Goal: Information Seeking & Learning: Find specific fact

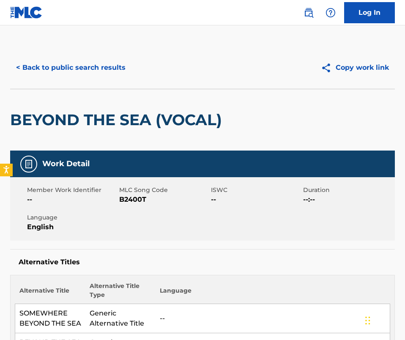
click at [128, 136] on div "BEYOND THE SEA (VOCAL)" at bounding box center [118, 119] width 216 height 61
click at [88, 77] on button "< Back to public search results" at bounding box center [70, 67] width 121 height 21
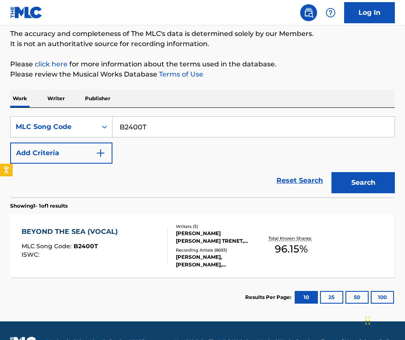
drag, startPoint x: 163, startPoint y: 132, endPoint x: 98, endPoint y: 108, distance: 69.1
click at [98, 108] on div "SearchWithCriteria0bfd52d5-3f51-46a8-a438-504931f949d5 MLC Song Code B2400T Add…" at bounding box center [202, 153] width 385 height 90
paste input "WB5G8S"
type input "WB5G8S"
click at [332, 172] on button "Search" at bounding box center [363, 182] width 63 height 21
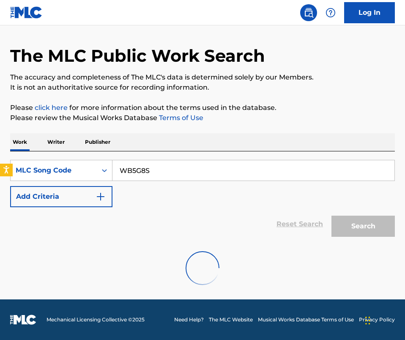
scroll to position [68, 0]
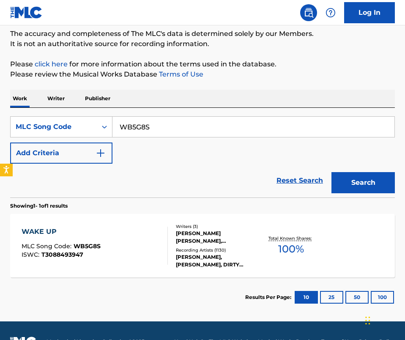
click at [158, 241] on div "WAKE UP MLC Song Code : WB5G8S ISWC : T3088493947" at bounding box center [95, 246] width 146 height 38
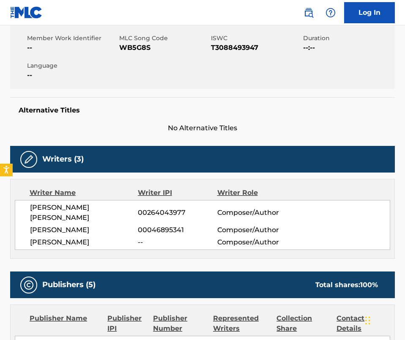
scroll to position [153, 0]
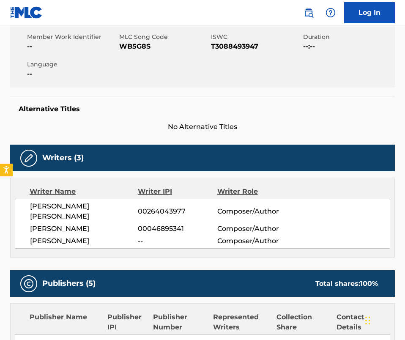
click at [158, 241] on div "Writer Name Writer IPI Writer Role [PERSON_NAME] [PERSON_NAME] 00264043977 Comp…" at bounding box center [202, 218] width 385 height 80
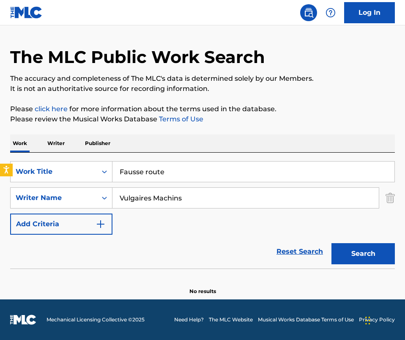
drag, startPoint x: 173, startPoint y: 176, endPoint x: 34, endPoint y: 150, distance: 141.7
click at [34, 150] on div "Work Writer Publisher SearchWithCriteria56bb005a-112c-4fd1-9512-738c2e664551 Wo…" at bounding box center [202, 215] width 385 height 161
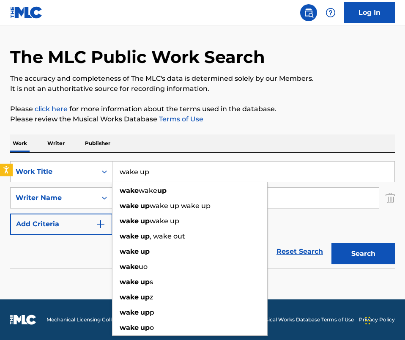
type input "wake up"
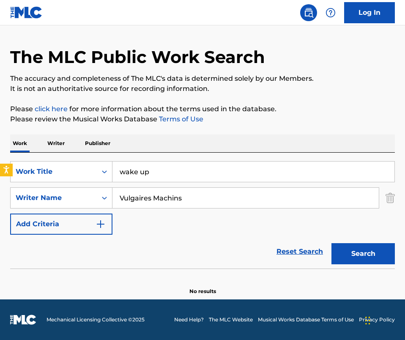
click at [205, 200] on input "Vulgaires Machins" at bounding box center [246, 198] width 267 height 20
paste input "Chad Meyer"
type input "Chad Meyers"
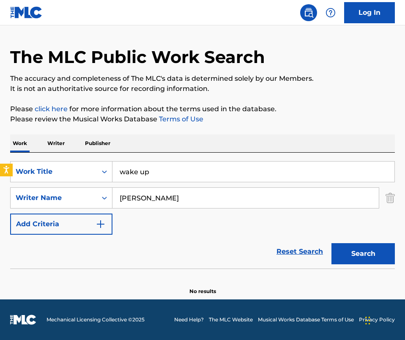
click at [332, 243] on button "Search" at bounding box center [363, 253] width 63 height 21
click at [175, 213] on div "SearchWithCriteria56bb005a-112c-4fd1-9512-738c2e664551 Work Title wake up Searc…" at bounding box center [202, 198] width 385 height 74
click at [177, 143] on div "Work Writer Publisher" at bounding box center [202, 144] width 385 height 18
click at [209, 171] on input "wake up" at bounding box center [254, 172] width 282 height 20
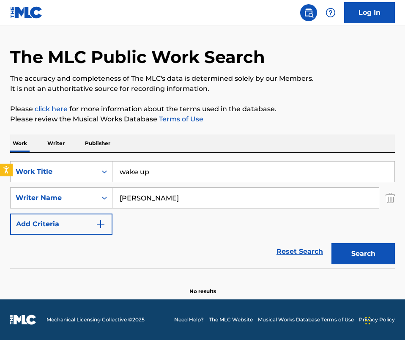
click at [209, 171] on input "wake up" at bounding box center [254, 172] width 282 height 20
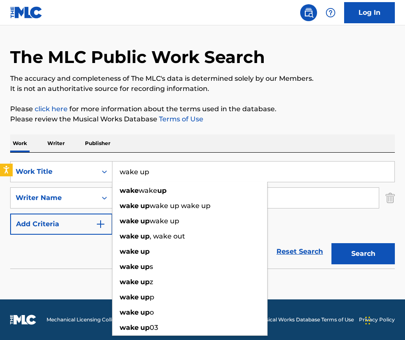
click at [209, 171] on input "wake up" at bounding box center [254, 172] width 282 height 20
paste input "Lush Puff"
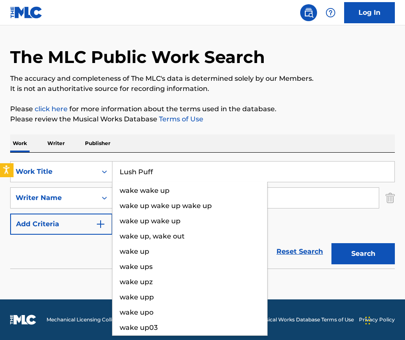
type input "Lush Puff"
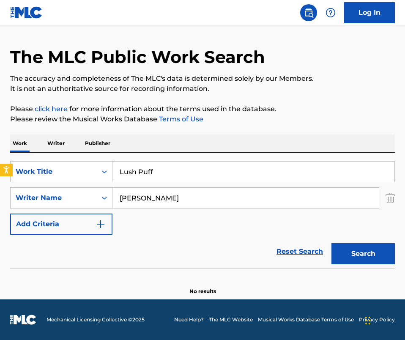
click at [189, 195] on input "Chad Meyers" at bounding box center [246, 198] width 267 height 20
paste input "Louis Le ClercMilo Wilk"
drag, startPoint x: 168, startPoint y: 197, endPoint x: 232, endPoint y: 210, distance: 65.1
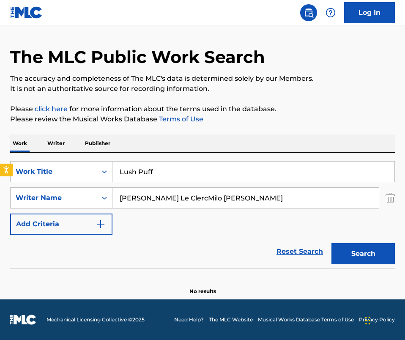
click at [232, 210] on div "SearchWithCriteria56bb005a-112c-4fd1-9512-738c2e664551 Work Title Lush Puff Sea…" at bounding box center [202, 198] width 385 height 74
type input "louis le clerc"
click at [332, 243] on button "Search" at bounding box center [363, 253] width 63 height 21
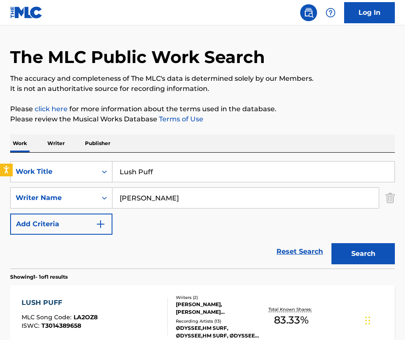
scroll to position [116, 0]
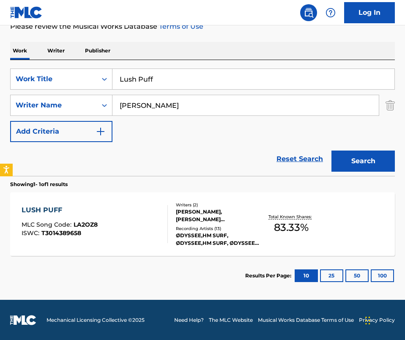
click at [171, 249] on div "LUSH PUFF MLC Song Code : LA2OZ8 ISWC : T3014389658 Writers ( 2 ) MILO WILK, LO…" at bounding box center [202, 224] width 385 height 63
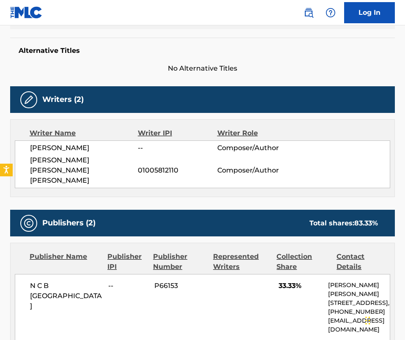
scroll to position [215, 0]
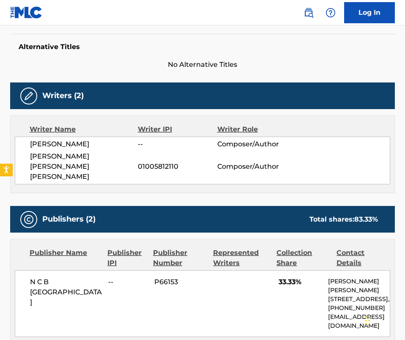
click at [150, 179] on div "Writer Name Writer IPI Writer Role MILO WILK -- Composer/Author LOUIS CHARLES M…" at bounding box center [202, 155] width 385 height 78
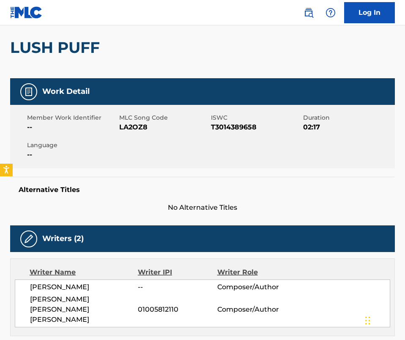
scroll to position [49, 0]
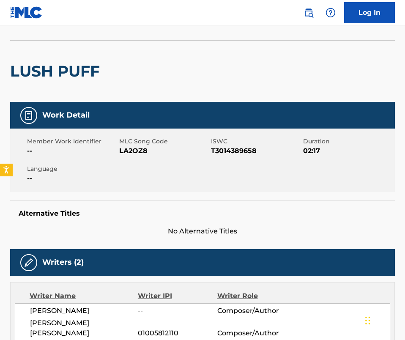
click at [130, 149] on span "LA2OZ8" at bounding box center [164, 151] width 90 height 10
copy span "LA2OZ8"
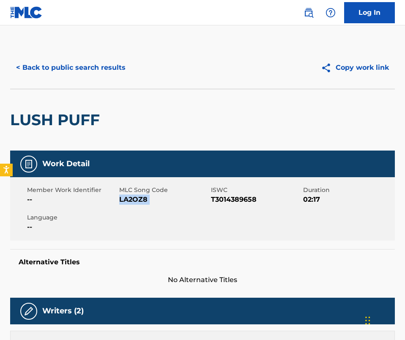
click at [75, 72] on button "< Back to public search results" at bounding box center [70, 67] width 121 height 21
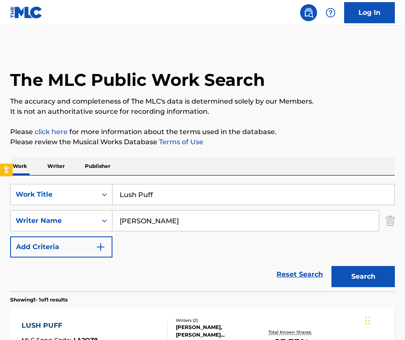
scroll to position [61, 0]
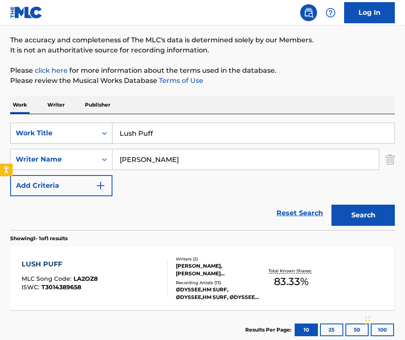
drag, startPoint x: 171, startPoint y: 133, endPoint x: 55, endPoint y: 129, distance: 115.6
click at [55, 129] on div "SearchWithCriteria56bb005a-112c-4fd1-9512-738c2e664551 Work Title Lush Puff" at bounding box center [202, 133] width 385 height 21
paste input "Robin Hood"
type input "Robin Hood"
click at [206, 167] on input "louis le clerc" at bounding box center [246, 159] width 267 height 20
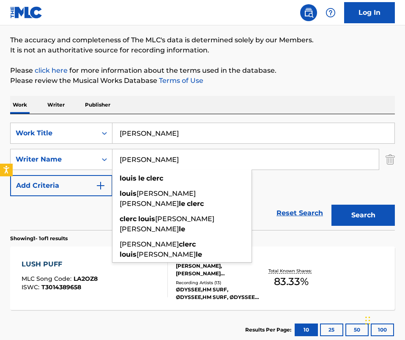
drag, startPoint x: 204, startPoint y: 167, endPoint x: 52, endPoint y: 148, distance: 153.1
click at [52, 148] on div "SearchWithCriteria56bb005a-112c-4fd1-9512-738c2e664551 Work Title Robin Hood Se…" at bounding box center [202, 160] width 385 height 74
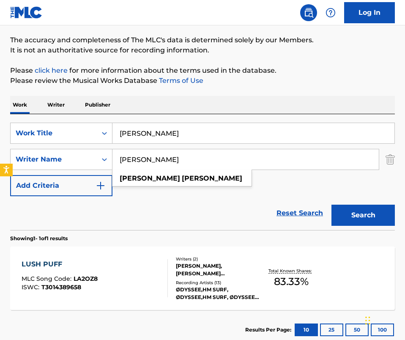
type input "stefan bregy"
click at [332, 205] on button "Search" at bounding box center [363, 215] width 63 height 21
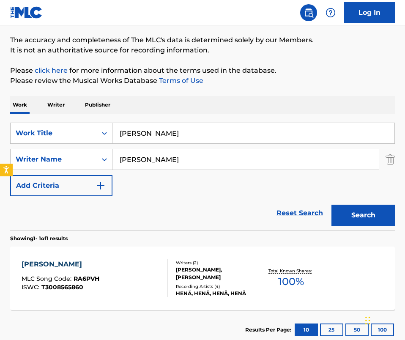
click at [52, 148] on div "SearchWithCriteria56bb005a-112c-4fd1-9512-738c2e664551 Work Title Robin Hood Se…" at bounding box center [202, 160] width 385 height 74
click at [192, 305] on div "ROBIN HOOD MLC Song Code : RA6PVH ISWC : T3008565860 Writers ( 2 ) STEFAN BREGY…" at bounding box center [202, 278] width 385 height 63
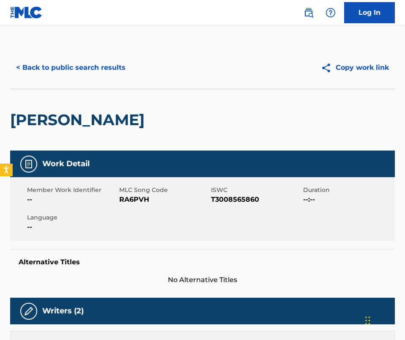
click at [143, 210] on div "Member Work Identifier -- MLC Song Code RA6PVH ISWC T3008565860 Duration --:-- …" at bounding box center [202, 208] width 385 height 63
click at [138, 198] on span "RA6PVH" at bounding box center [164, 200] width 90 height 10
copy span "RA6PVH"
click at [92, 55] on div "< Back to public search results Copy work link" at bounding box center [202, 68] width 385 height 42
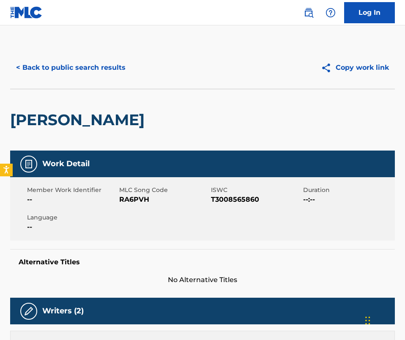
click at [91, 66] on button "< Back to public search results" at bounding box center [70, 67] width 121 height 21
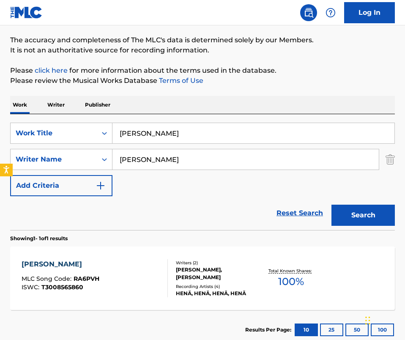
drag, startPoint x: 190, startPoint y: 129, endPoint x: 107, endPoint y: 120, distance: 82.6
click at [107, 120] on div "SearchWithCriteria56bb005a-112c-4fd1-9512-738c2e664551 Work Title Robin Hood Se…" at bounding box center [202, 172] width 385 height 116
paste input "God be in my head"
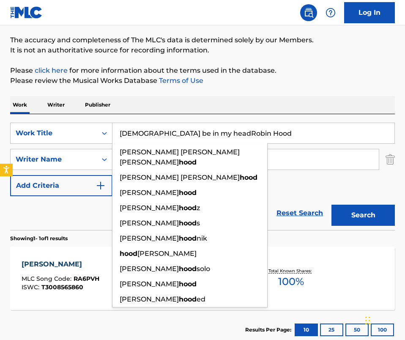
click at [250, 139] on input "God be in my headRobin Hood" at bounding box center [254, 133] width 282 height 20
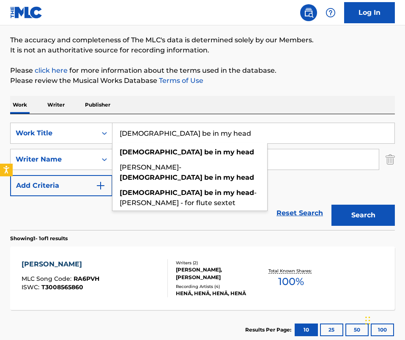
type input "God be in my head"
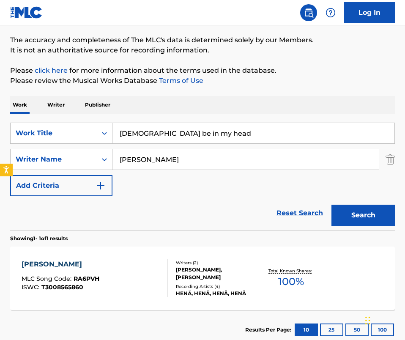
click at [230, 161] on input "stefan bregy" at bounding box center [246, 159] width 267 height 20
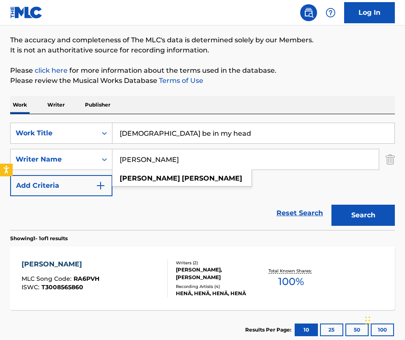
click at [230, 161] on input "stefan bregy" at bounding box center [246, 159] width 267 height 20
paste input "Andrew Carter"
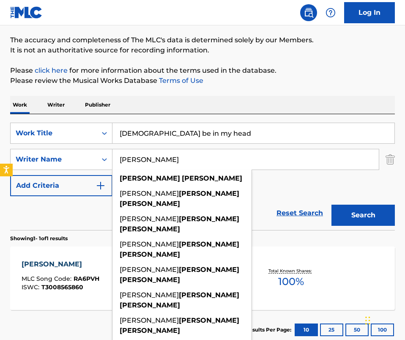
type input "Andrew Carter"
click at [332, 205] on button "Search" at bounding box center [363, 215] width 63 height 21
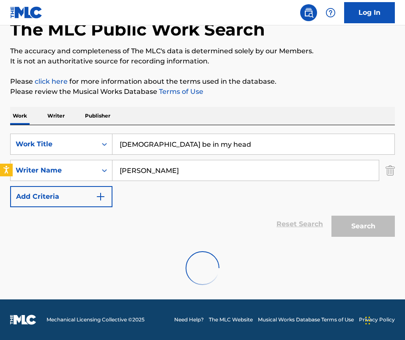
scroll to position [50, 0]
click at [164, 208] on div "Reset Search Search" at bounding box center [202, 224] width 385 height 34
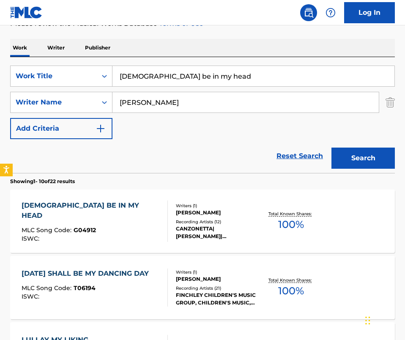
scroll to position [119, 0]
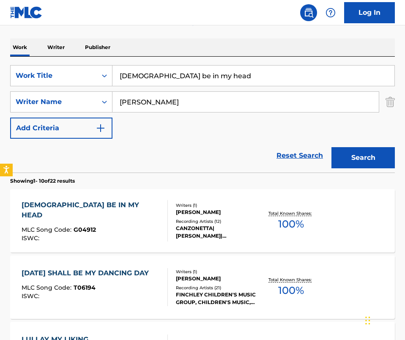
click at [164, 208] on div at bounding box center [164, 220] width 7 height 41
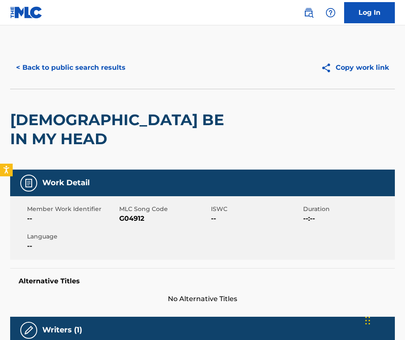
click at [127, 214] on span "G04912" at bounding box center [164, 219] width 90 height 10
copy span "G04912"
click at [59, 63] on button "< Back to public search results" at bounding box center [70, 67] width 121 height 21
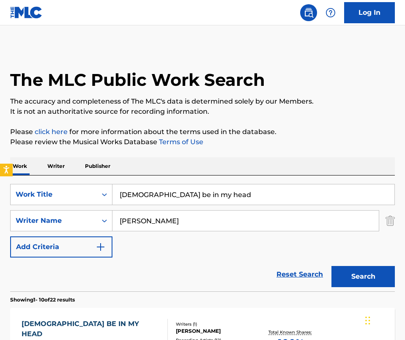
scroll to position [119, 0]
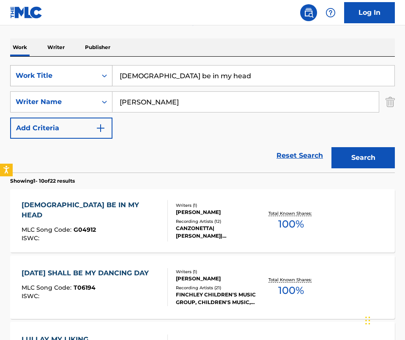
drag, startPoint x: 200, startPoint y: 80, endPoint x: 66, endPoint y: 70, distance: 134.9
click at [66, 70] on div "SearchWithCriteria56bb005a-112c-4fd1-9512-738c2e664551 Work Title God be in my …" at bounding box center [202, 75] width 385 height 21
paste input "at Talk"
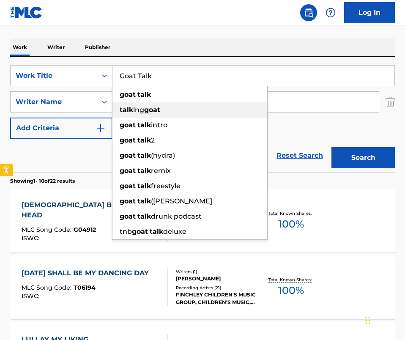
type input "Goat Talk"
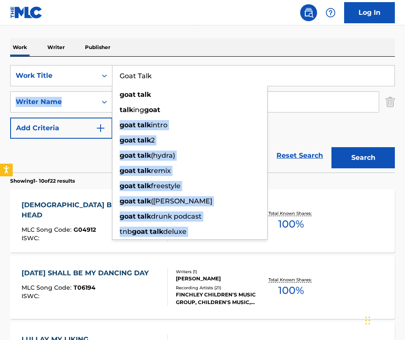
drag, startPoint x: 192, startPoint y: 107, endPoint x: 112, endPoint y: 41, distance: 104.0
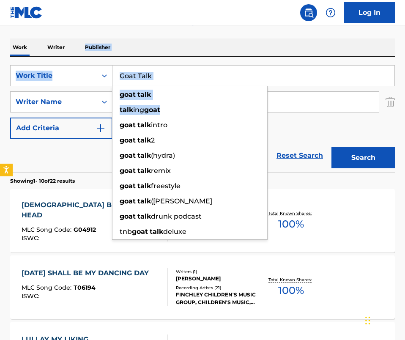
click at [112, 41] on p "Publisher" at bounding box center [98, 48] width 30 height 18
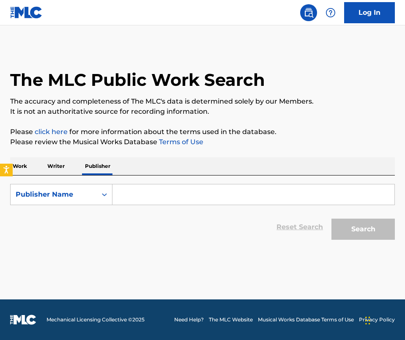
click at [28, 166] on p "Work" at bounding box center [19, 166] width 19 height 18
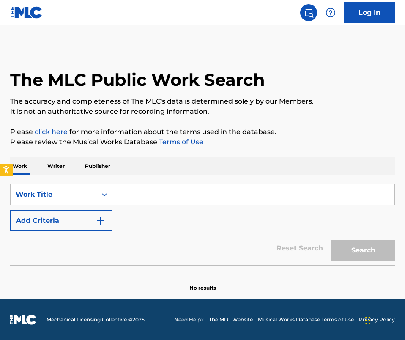
click at [137, 198] on input "Search Form" at bounding box center [254, 194] width 282 height 20
paste input "Goat Talk"
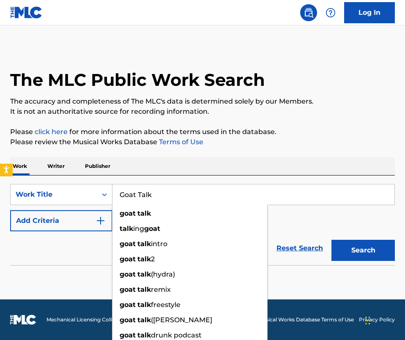
type input "Goat Talk"
click at [83, 223] on button "Add Criteria" at bounding box center [61, 220] width 102 height 21
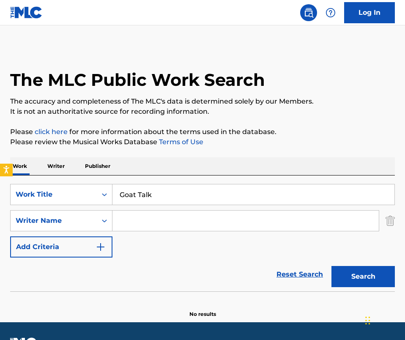
click at [134, 226] on input "Search Form" at bounding box center [246, 221] width 267 height 20
paste input "Javarri Walker"
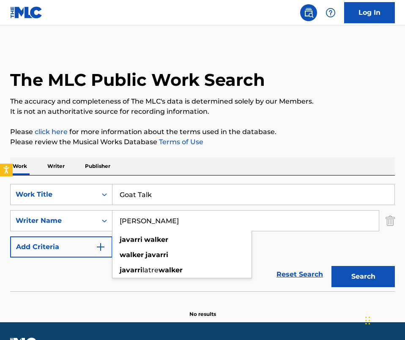
type input "Javarri Walker"
click at [332, 266] on button "Search" at bounding box center [363, 276] width 63 height 21
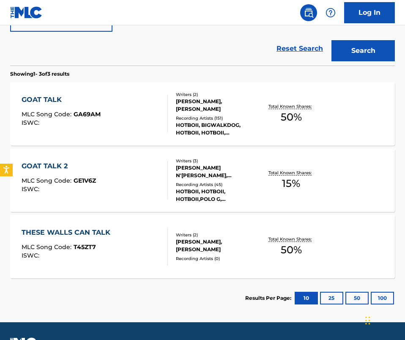
scroll to position [228, 0]
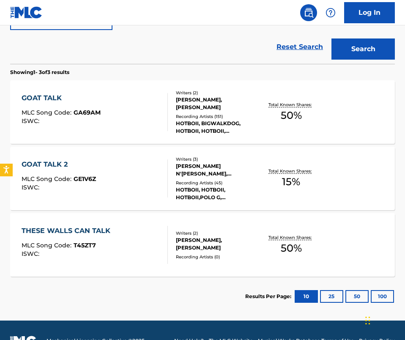
click at [140, 102] on div "GOAT TALK MLC Song Code : GA69AM ISWC :" at bounding box center [95, 112] width 146 height 38
